Goal: Task Accomplishment & Management: Manage account settings

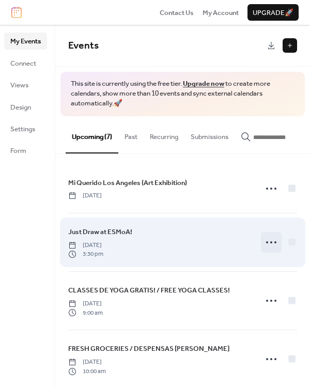
click at [266, 247] on icon at bounding box center [271, 242] width 17 height 17
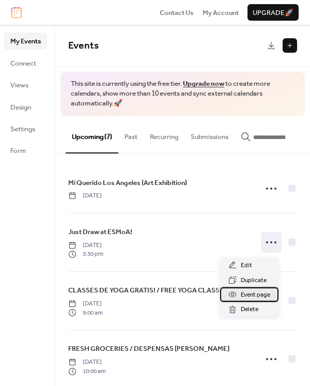
click at [261, 297] on span "Event page" at bounding box center [255, 295] width 29 height 10
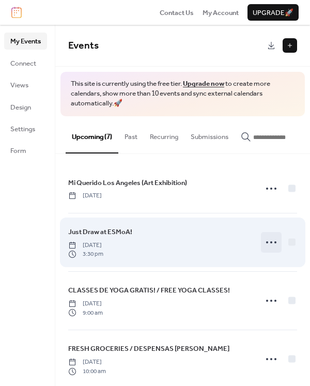
click at [267, 247] on icon at bounding box center [271, 242] width 17 height 17
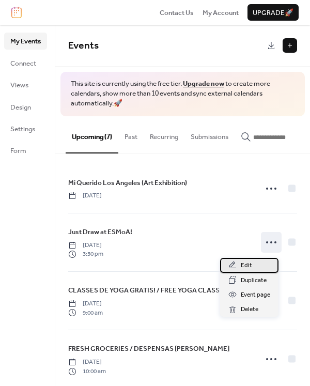
click at [240, 269] on div "Edit" at bounding box center [249, 265] width 58 height 14
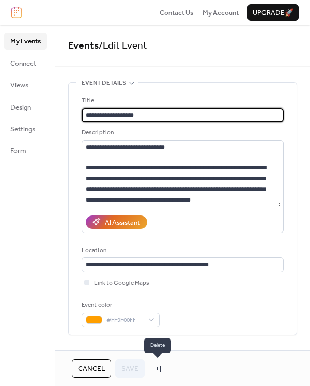
click at [156, 369] on button "button" at bounding box center [158, 369] width 19 height 17
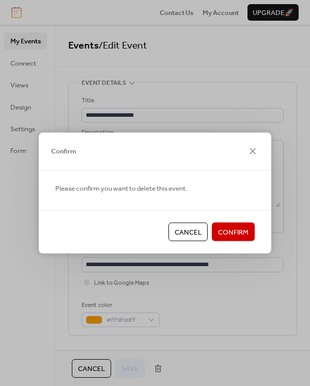
click at [228, 233] on span "Confirm" at bounding box center [233, 233] width 31 height 10
